Goal: Information Seeking & Learning: Find specific fact

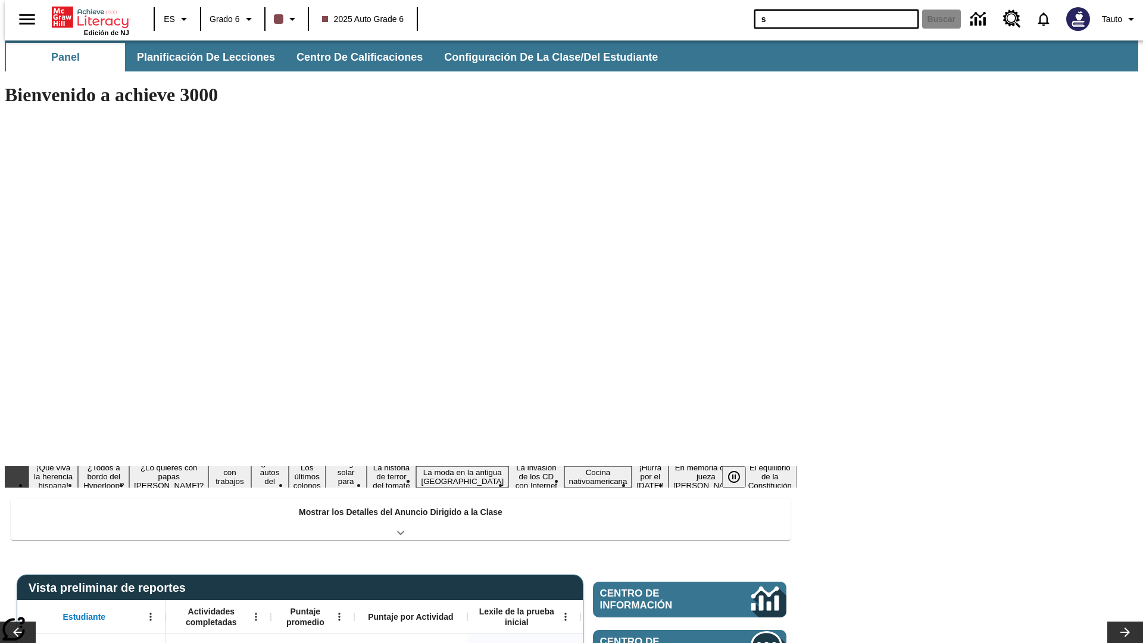
type input "s"
click at [934, 19] on button "Buscar" at bounding box center [942, 19] width 39 height 19
